Goal: Information Seeking & Learning: Learn about a topic

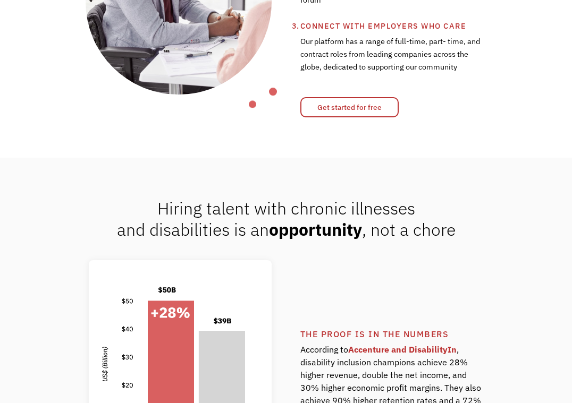
scroll to position [584, 0]
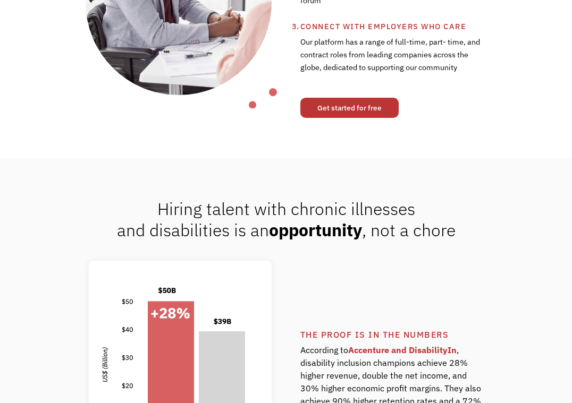
click at [384, 103] on link "Get started for free" at bounding box center [349, 108] width 98 height 20
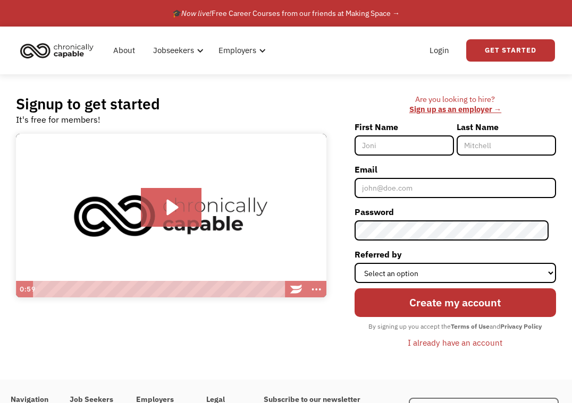
click at [363, 105] on div "Are you looking to hire? ‍ Sign up as an employer →" at bounding box center [454, 105] width 201 height 20
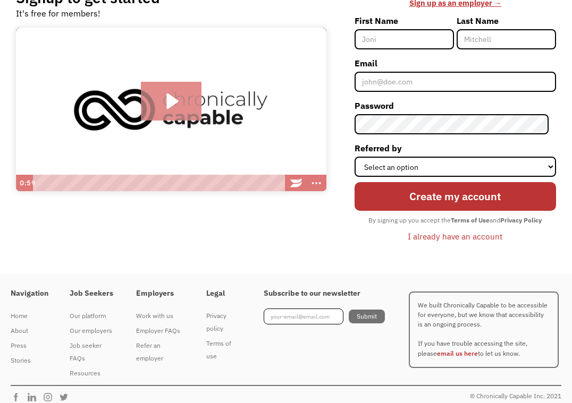
scroll to position [116, 0]
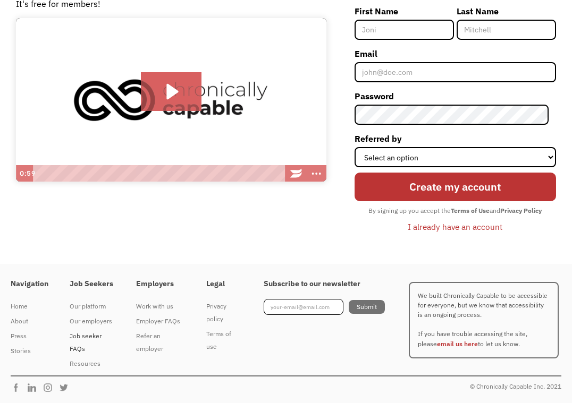
click at [81, 334] on div "Job seeker FAQs" at bounding box center [92, 342] width 45 height 25
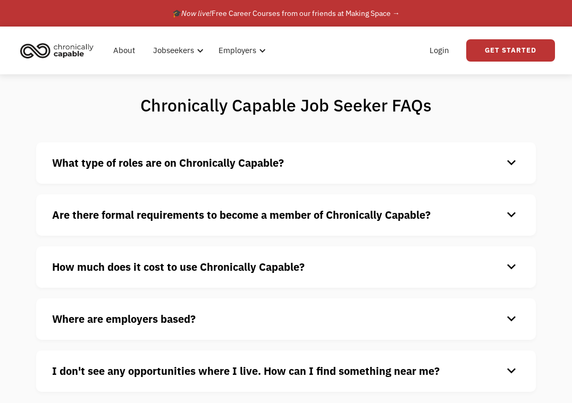
click at [250, 160] on strong "What type of roles are on Chronically Capable?" at bounding box center [168, 163] width 232 height 14
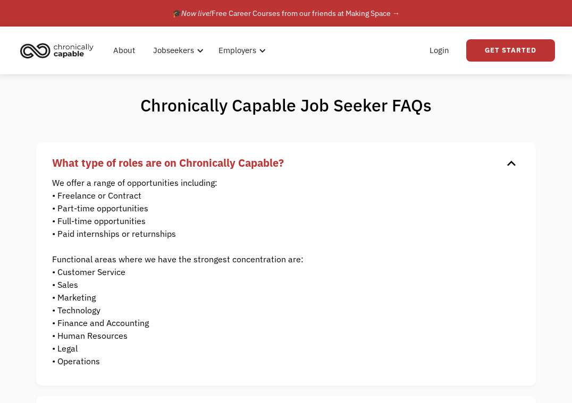
click at [250, 160] on strong "What type of roles are on Chronically Capable?" at bounding box center [168, 163] width 232 height 14
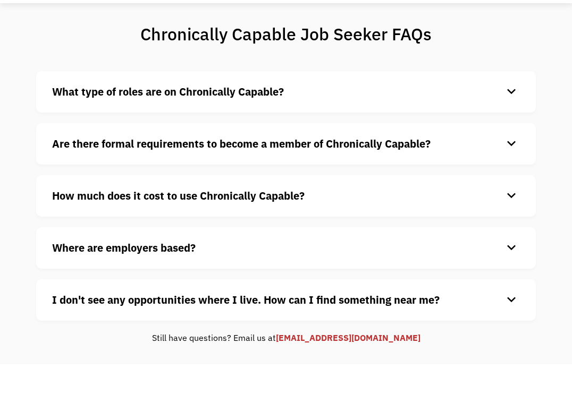
scroll to position [106, 0]
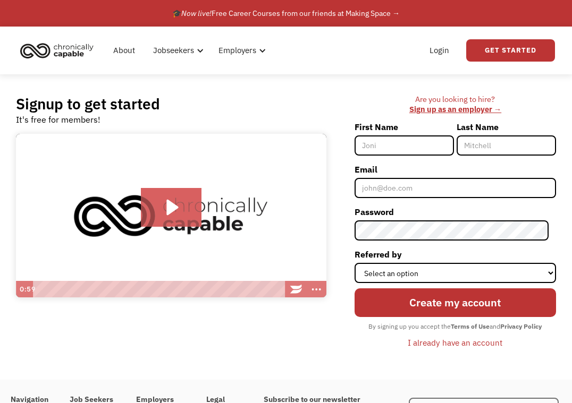
scroll to position [116, 0]
